Goal: Task Accomplishment & Management: Manage account settings

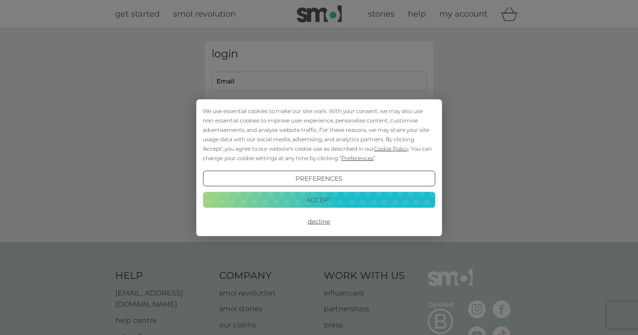
click at [319, 221] on button "Decline" at bounding box center [319, 221] width 232 height 16
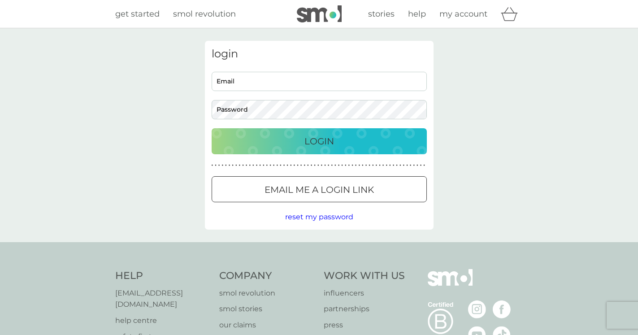
click at [238, 80] on input "Email" at bounding box center [319, 81] width 215 height 19
type input "[EMAIL_ADDRESS][DOMAIN_NAME]"
click at [311, 143] on p "Login" at bounding box center [319, 141] width 30 height 14
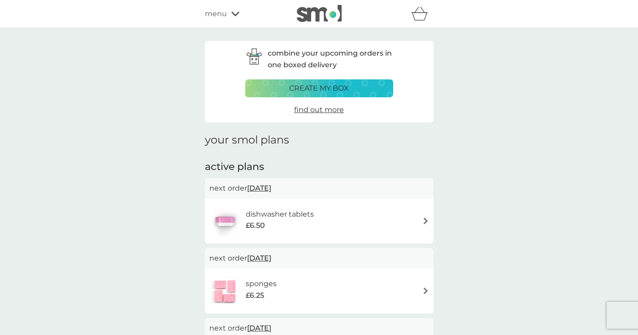
scroll to position [46, 0]
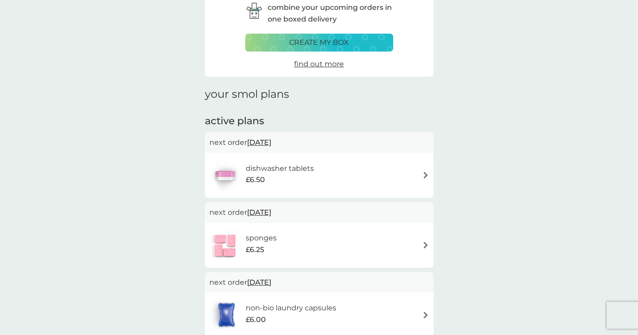
click at [424, 176] on img at bounding box center [425, 175] width 7 height 7
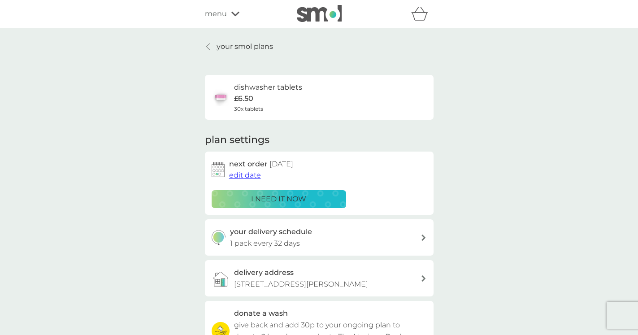
scroll to position [46, 0]
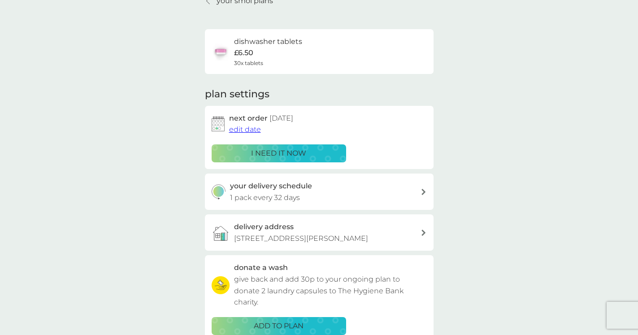
click at [245, 131] on span "edit date" at bounding box center [245, 129] width 32 height 9
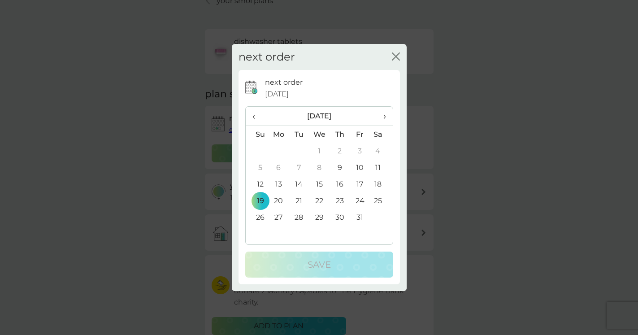
click at [384, 118] on span "›" at bounding box center [380, 116] width 9 height 19
click at [377, 151] on td "1" at bounding box center [381, 151] width 22 height 17
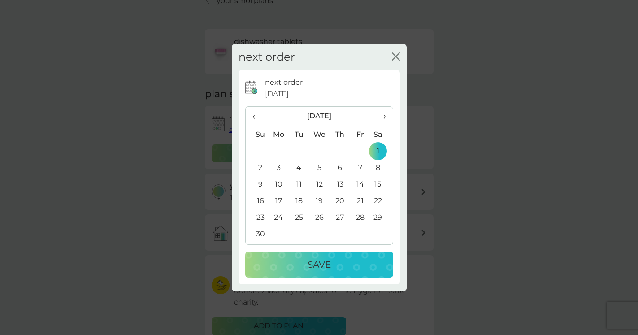
click at [320, 263] on p "Save" at bounding box center [318, 264] width 23 height 14
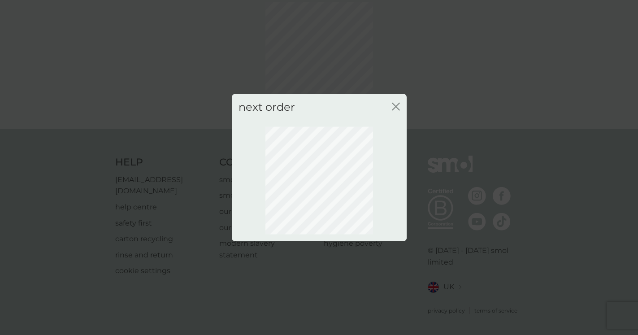
scroll to position [41, 0]
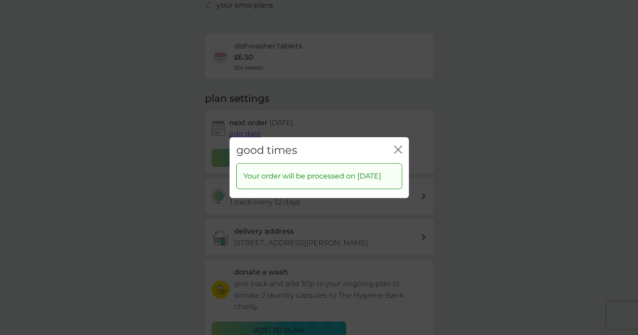
click at [397, 146] on icon "close" at bounding box center [396, 149] width 4 height 7
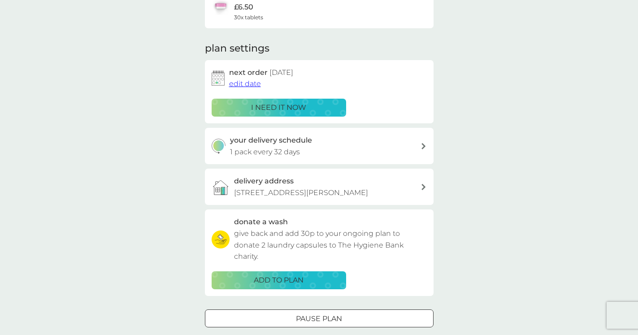
scroll to position [0, 0]
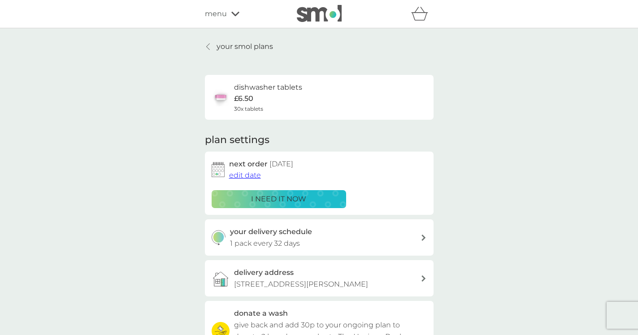
click at [246, 45] on p "your smol plans" at bounding box center [244, 47] width 56 height 12
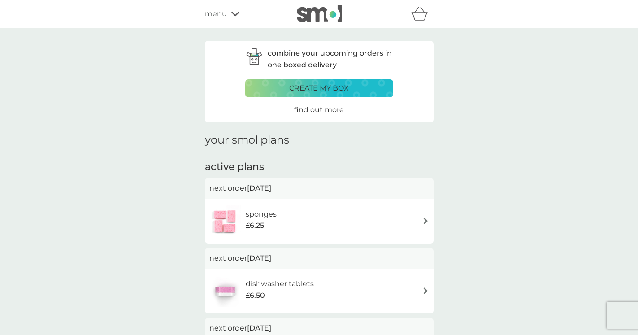
scroll to position [46, 0]
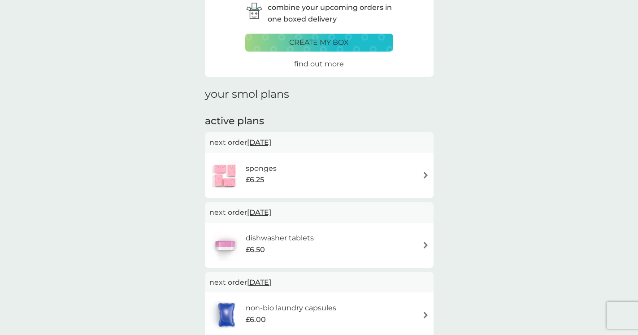
click at [424, 174] on img at bounding box center [425, 175] width 7 height 7
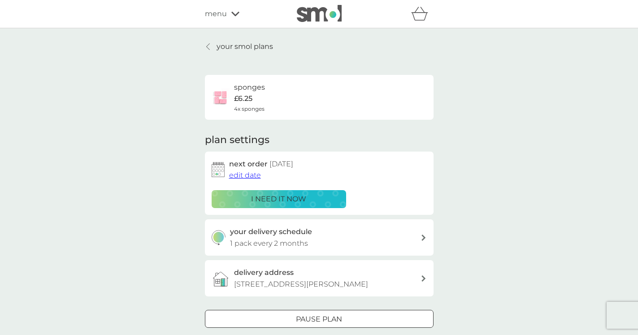
click at [242, 175] on span "edit date" at bounding box center [245, 175] width 32 height 9
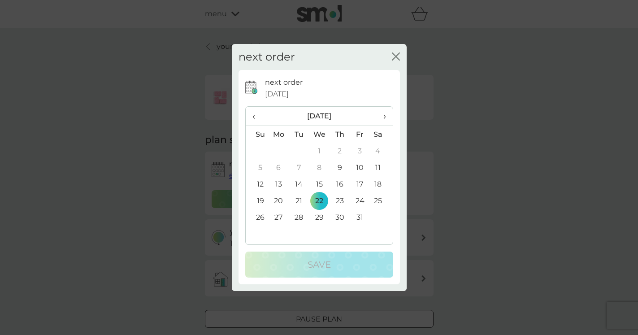
click at [384, 117] on span "›" at bounding box center [380, 116] width 9 height 19
click at [320, 184] on td "12" at bounding box center [319, 184] width 21 height 17
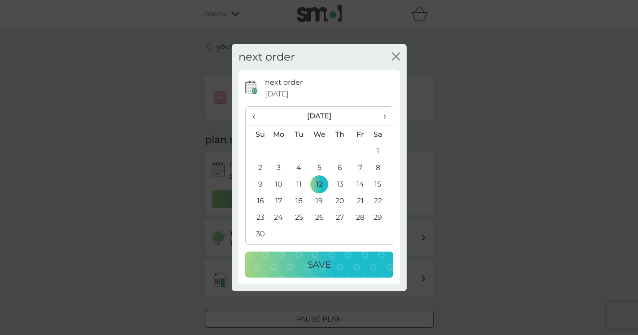
click at [317, 262] on p "Save" at bounding box center [318, 264] width 23 height 14
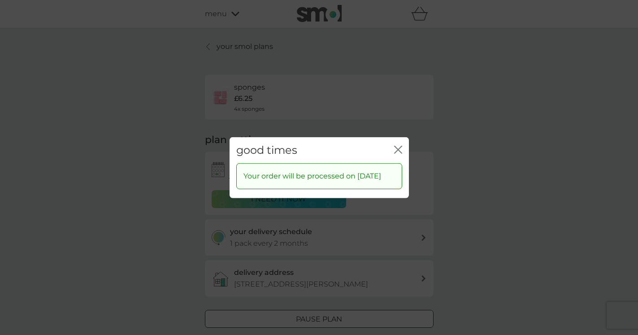
click at [398, 145] on icon "close" at bounding box center [398, 149] width 8 height 8
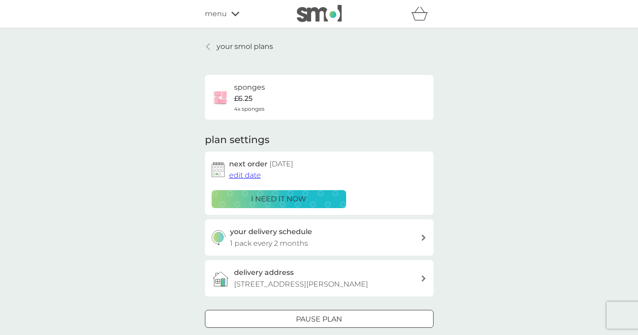
click at [230, 45] on p "your smol plans" at bounding box center [244, 47] width 56 height 12
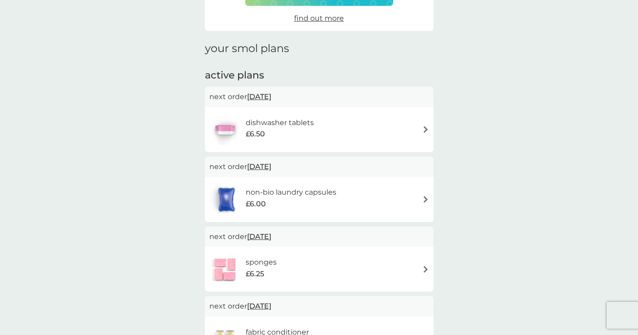
scroll to position [137, 0]
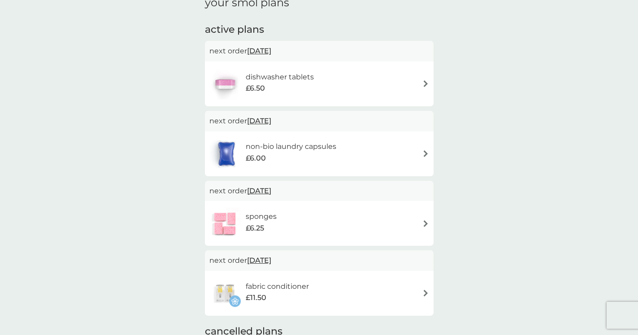
click at [424, 152] on img at bounding box center [425, 153] width 7 height 7
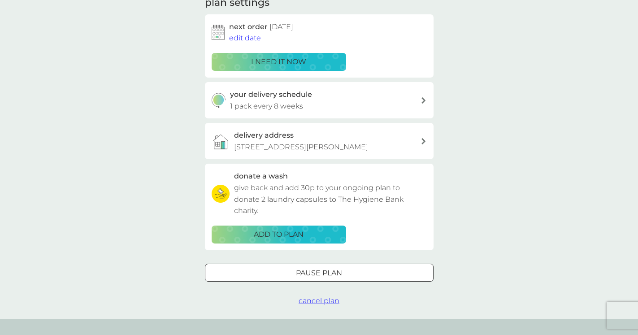
scroll to position [183, 0]
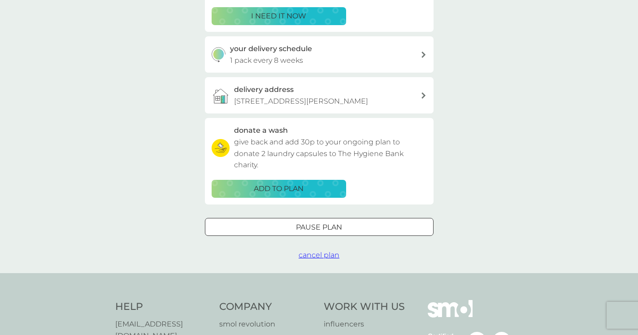
click at [318, 232] on div at bounding box center [319, 226] width 32 height 9
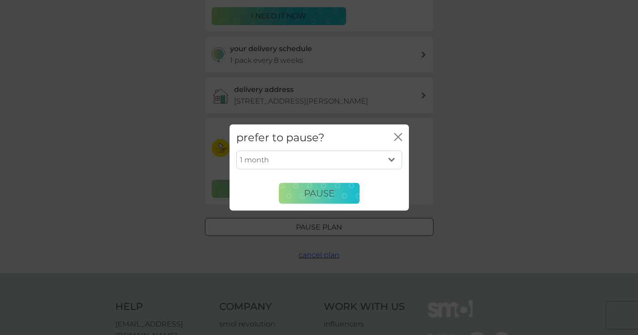
click at [236, 151] on select "1 month 2 months 3 months 4 months 5 months 6 months" at bounding box center [319, 160] width 166 height 19
select select "2"
click option "2 months" at bounding box center [0, 0] width 0 height 0
click at [319, 192] on span "Pause" at bounding box center [319, 193] width 30 height 11
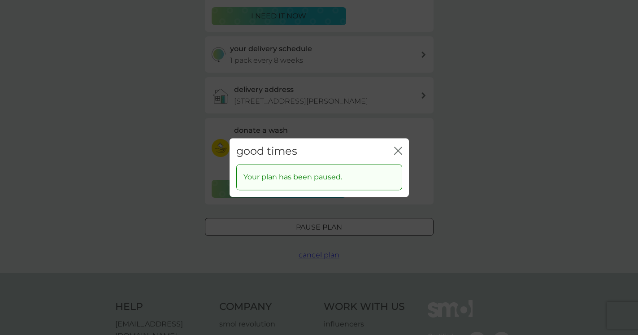
click at [398, 149] on icon "close" at bounding box center [398, 151] width 8 height 8
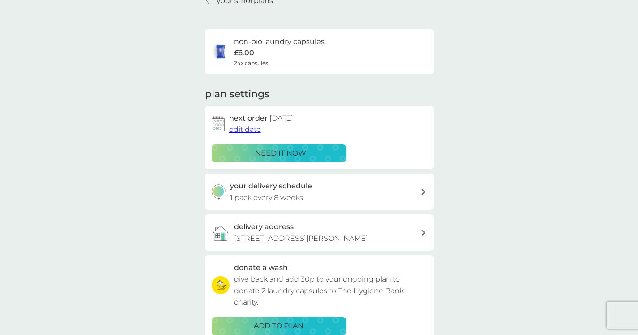
scroll to position [0, 0]
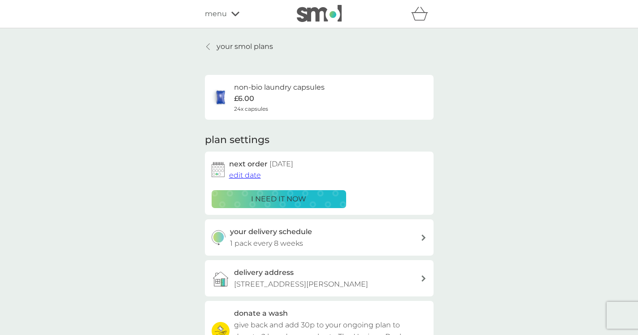
click at [235, 43] on p "your smol plans" at bounding box center [244, 47] width 56 height 12
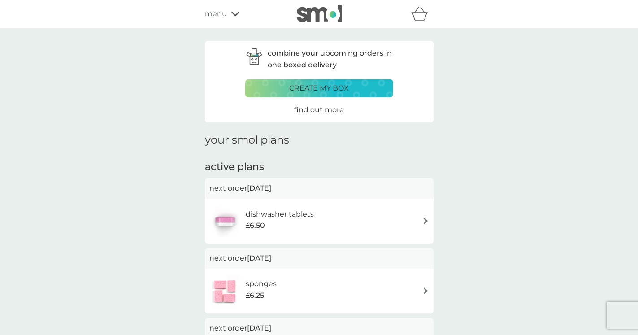
click at [234, 13] on icon at bounding box center [235, 13] width 8 height 5
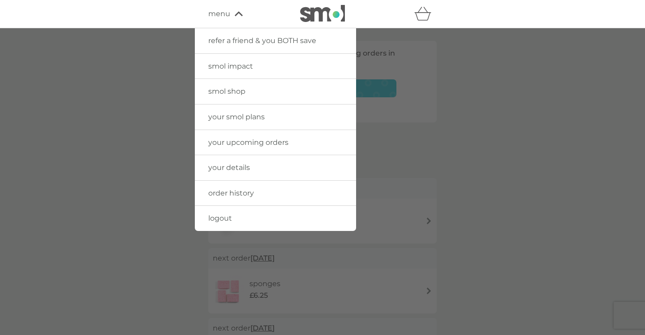
click at [221, 92] on span "smol shop" at bounding box center [226, 91] width 37 height 9
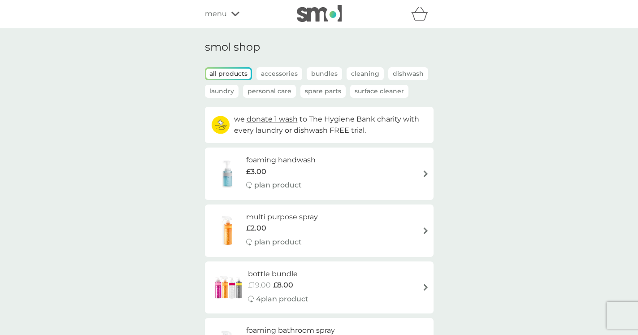
click at [234, 14] on icon at bounding box center [235, 14] width 8 height 4
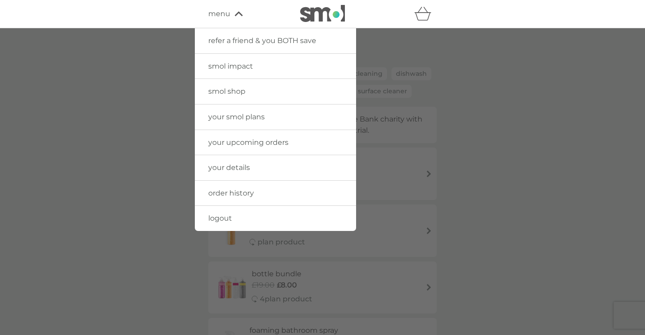
click at [217, 216] on span "logout" at bounding box center [220, 218] width 24 height 9
